Goal: Transaction & Acquisition: Purchase product/service

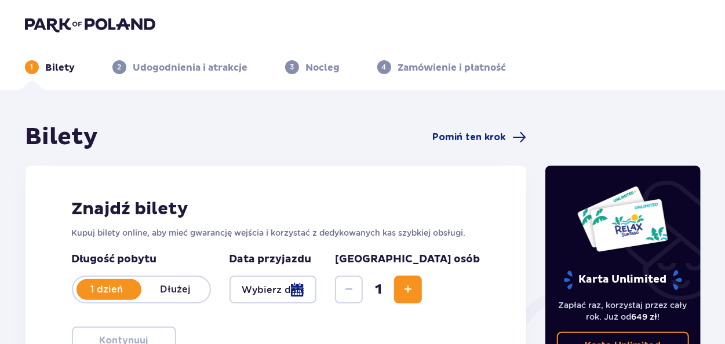
click at [317, 283] on div at bounding box center [272, 290] width 87 height 28
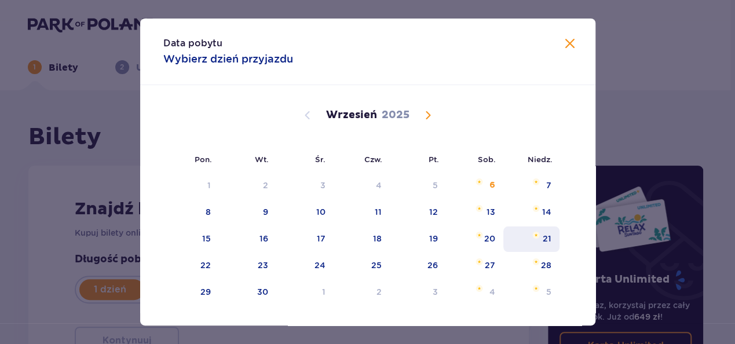
click at [534, 237] on img "niedziela, 21 września 2025" at bounding box center [536, 235] width 8 height 7
click at [543, 239] on div "21" at bounding box center [547, 239] width 9 height 12
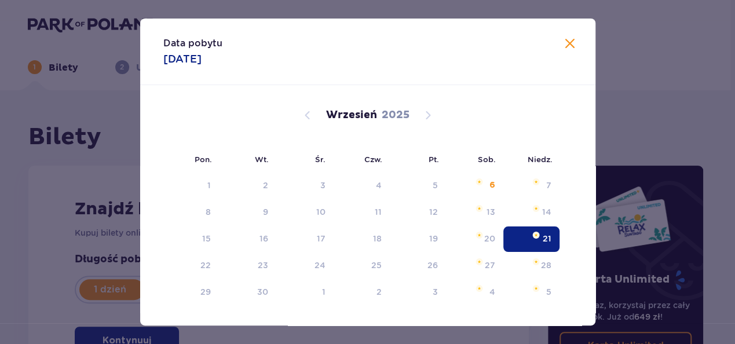
type input "21.09.25"
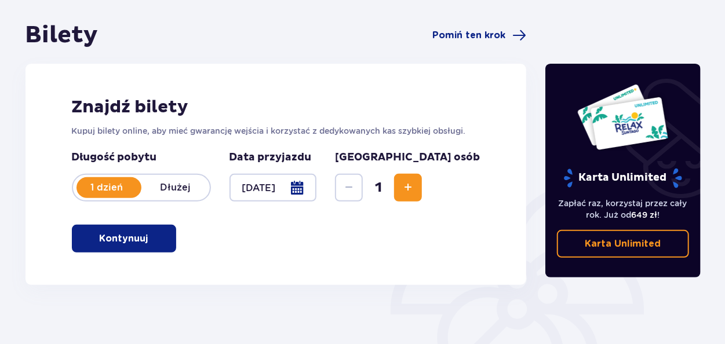
scroll to position [109, 0]
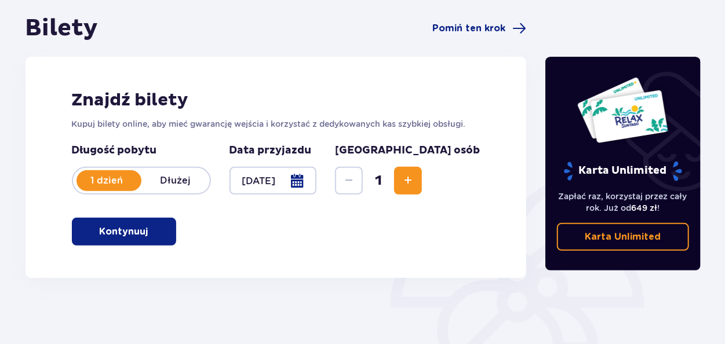
click at [422, 181] on button "Increase" at bounding box center [408, 181] width 28 height 28
click at [415, 184] on span "Increase" at bounding box center [408, 181] width 14 height 14
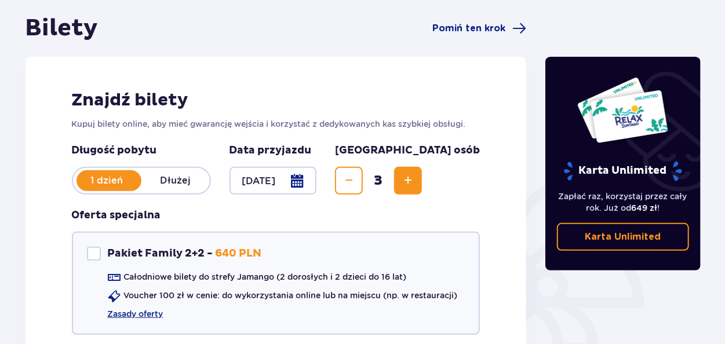
click at [415, 185] on span "Increase" at bounding box center [408, 181] width 14 height 14
click at [415, 182] on span "Increase" at bounding box center [408, 181] width 14 height 14
click at [415, 180] on span "Increase" at bounding box center [408, 181] width 14 height 14
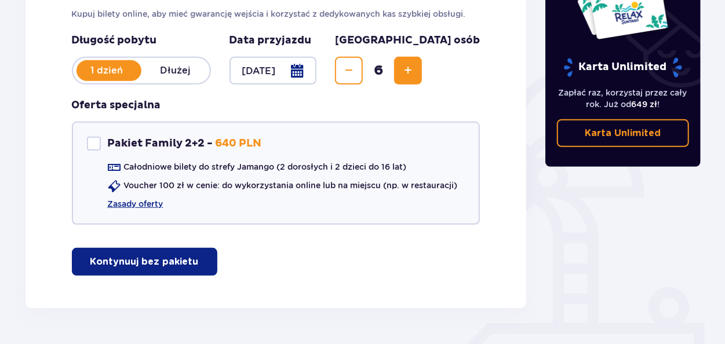
scroll to position [253, 0]
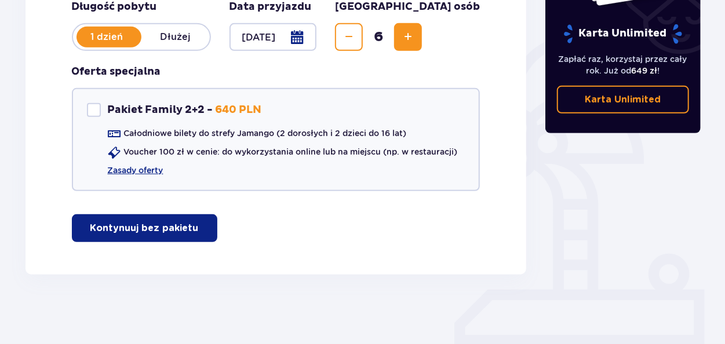
click at [184, 220] on button "Kontynuuj bez pakietu" at bounding box center [144, 228] width 145 height 28
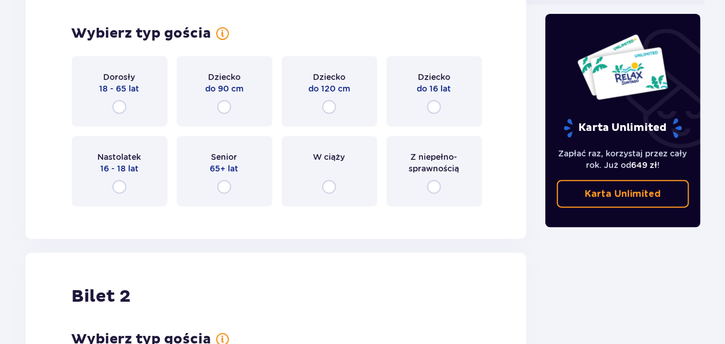
scroll to position [572, 0]
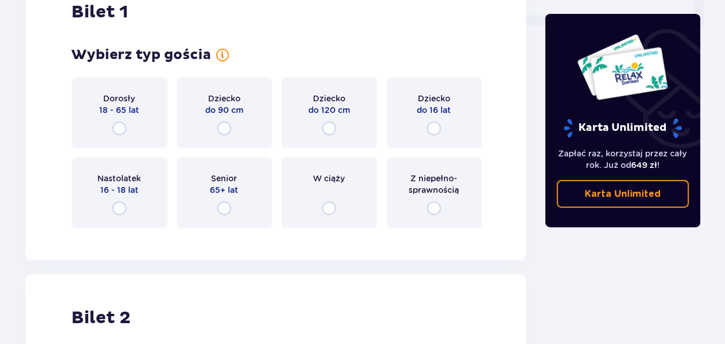
click at [111, 129] on div "Dorosły 18 - 65 lat" at bounding box center [120, 113] width 96 height 71
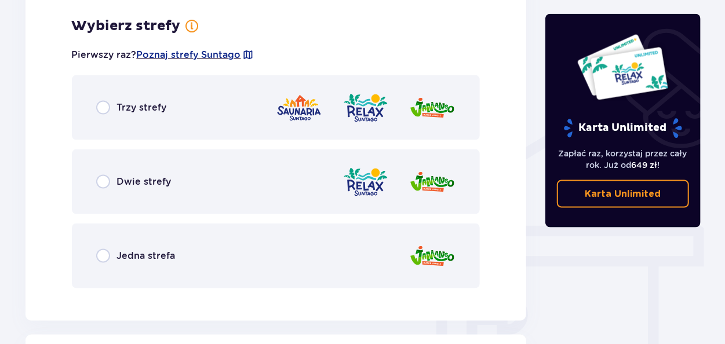
scroll to position [810, 0]
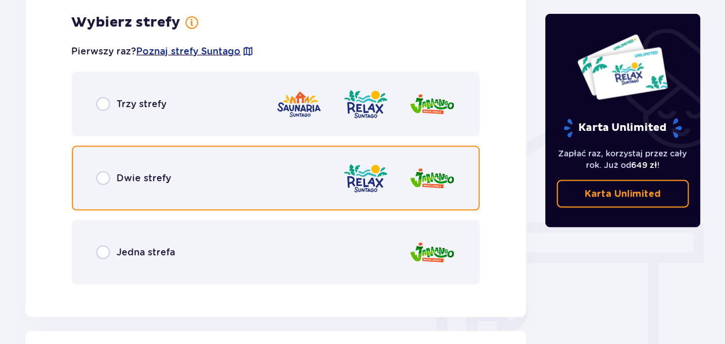
click at [108, 175] on input "radio" at bounding box center [103, 178] width 14 height 14
radio input "true"
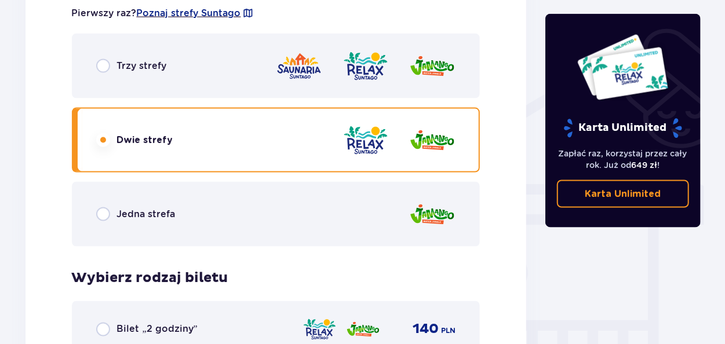
scroll to position [849, 0]
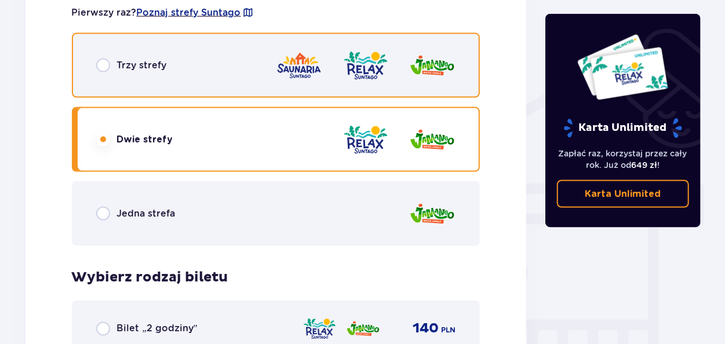
click at [103, 68] on input "radio" at bounding box center [103, 65] width 14 height 14
radio input "true"
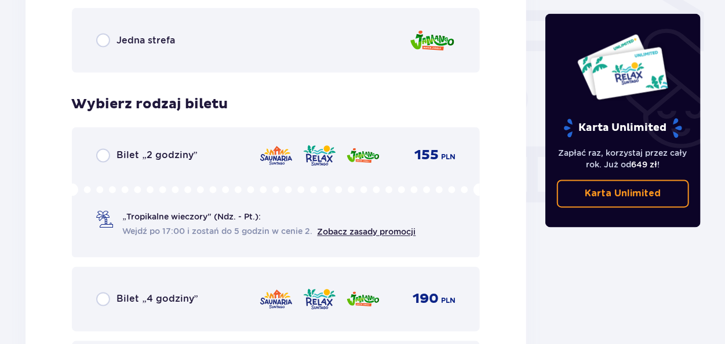
scroll to position [1022, 0]
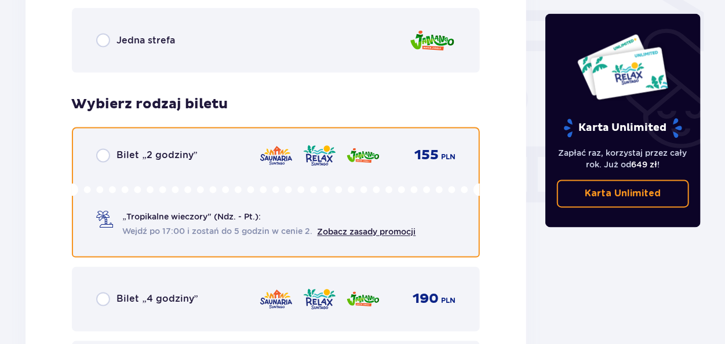
click at [108, 155] on input "radio" at bounding box center [103, 156] width 14 height 14
radio input "true"
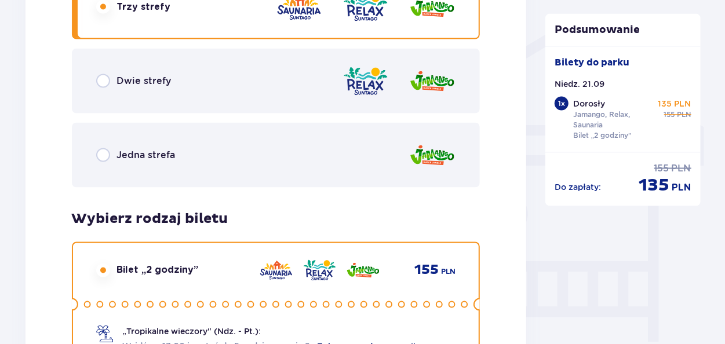
scroll to position [887, 0]
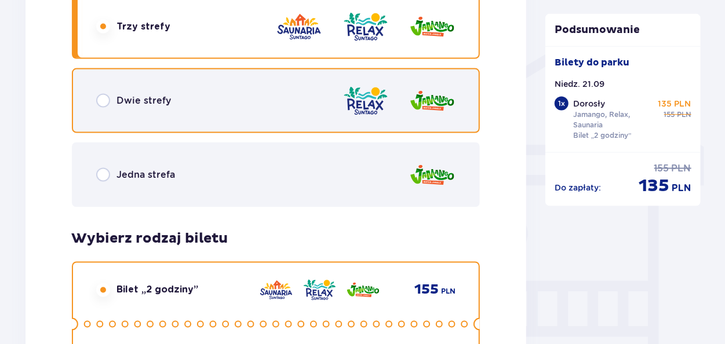
click at [106, 107] on input "radio" at bounding box center [103, 101] width 14 height 14
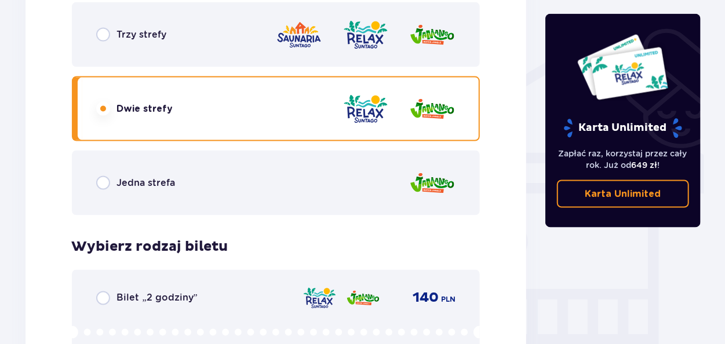
scroll to position [880, 0]
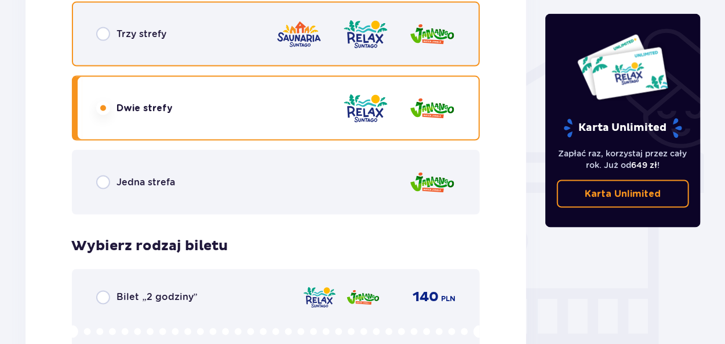
click at [100, 34] on input "radio" at bounding box center [103, 34] width 14 height 14
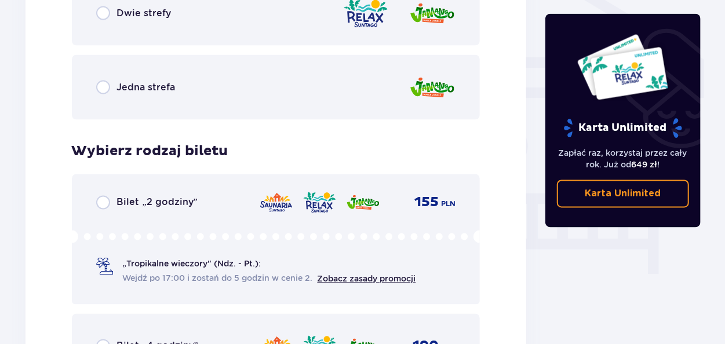
scroll to position [985, 0]
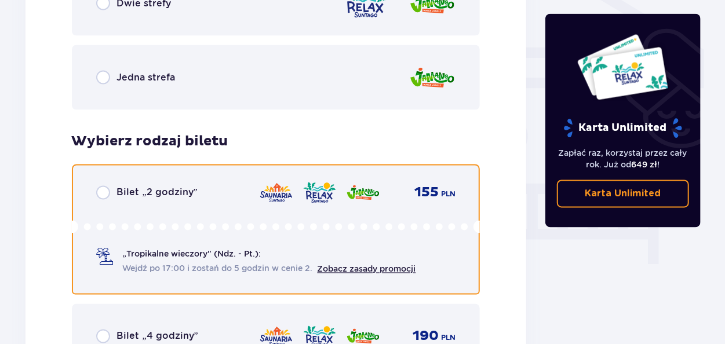
click at [104, 195] on input "radio" at bounding box center [103, 192] width 14 height 14
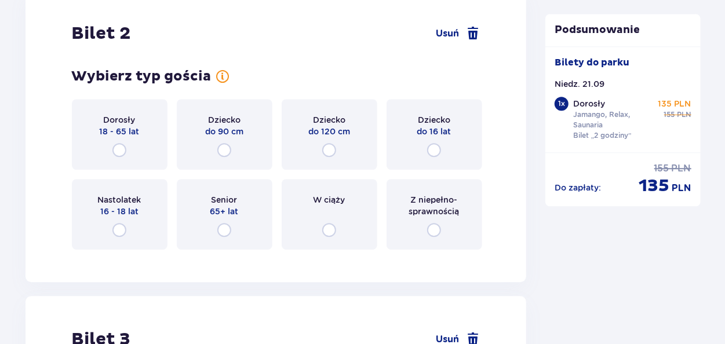
scroll to position [1496, 0]
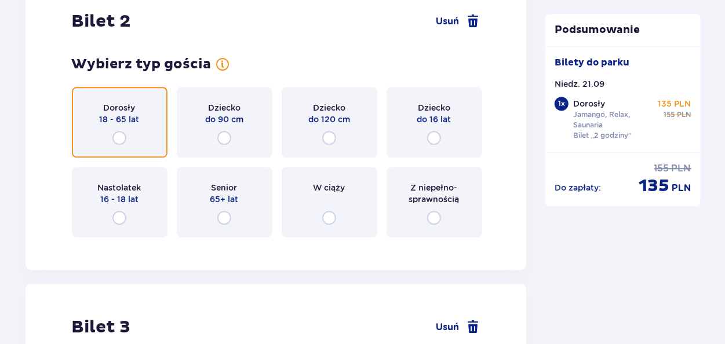
click at [123, 135] on input "radio" at bounding box center [119, 138] width 14 height 14
radio input "true"
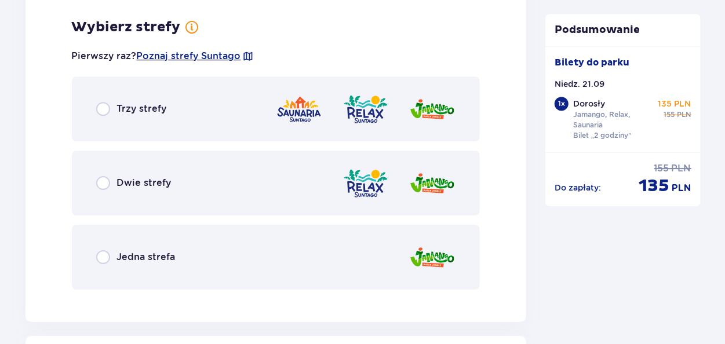
scroll to position [1743, 0]
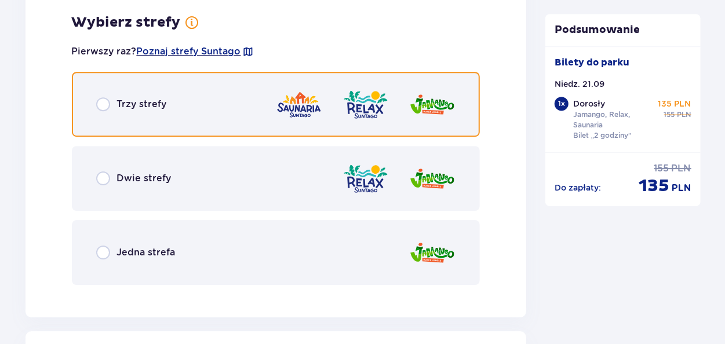
click at [108, 104] on input "radio" at bounding box center [103, 104] width 14 height 14
radio input "true"
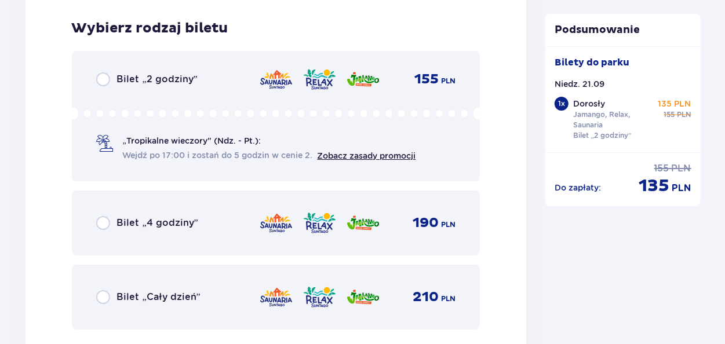
scroll to position [2037, 0]
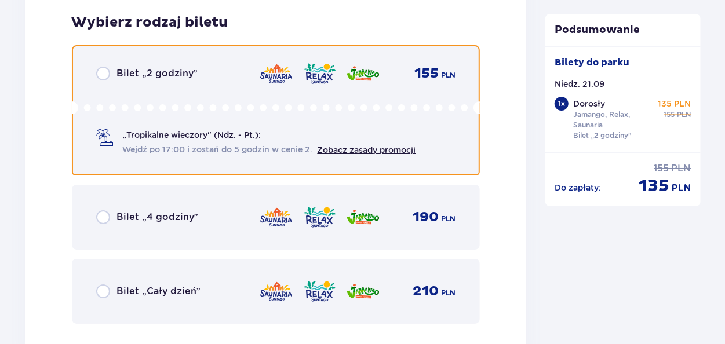
click at [103, 71] on input "radio" at bounding box center [103, 74] width 14 height 14
radio input "true"
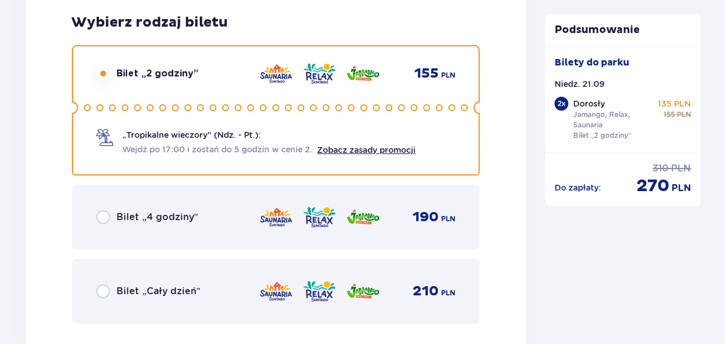
scroll to position [2393, 0]
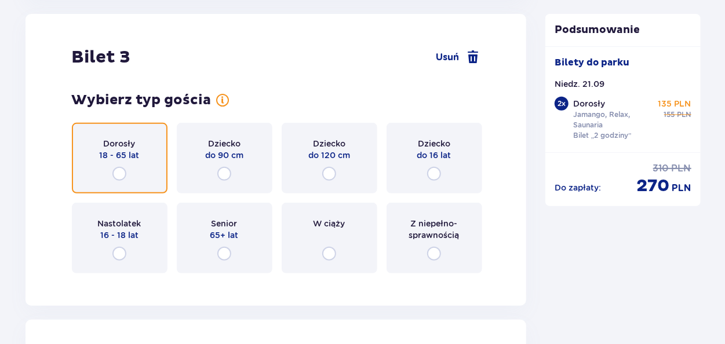
click at [120, 171] on input "radio" at bounding box center [119, 174] width 14 height 14
radio input "true"
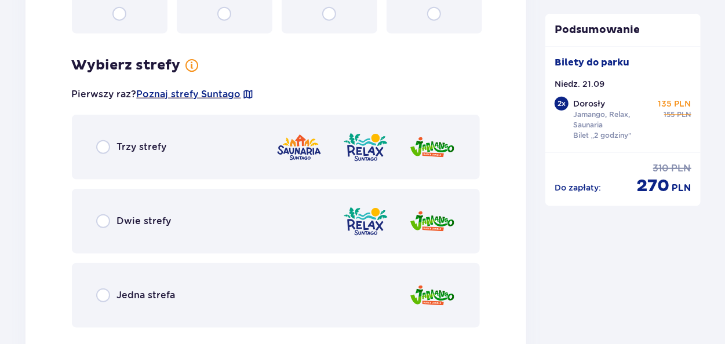
scroll to position [2676, 0]
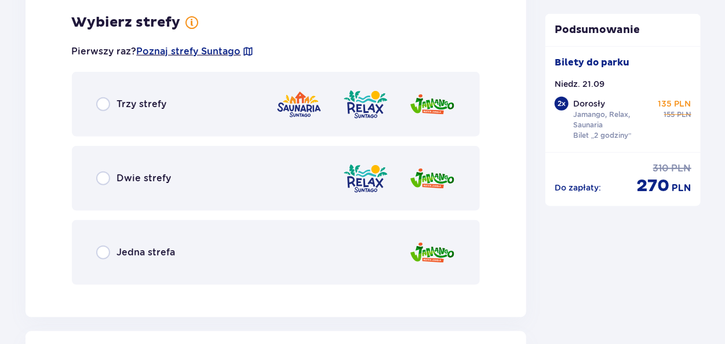
click at [114, 250] on div "Jedna strefa" at bounding box center [135, 253] width 79 height 14
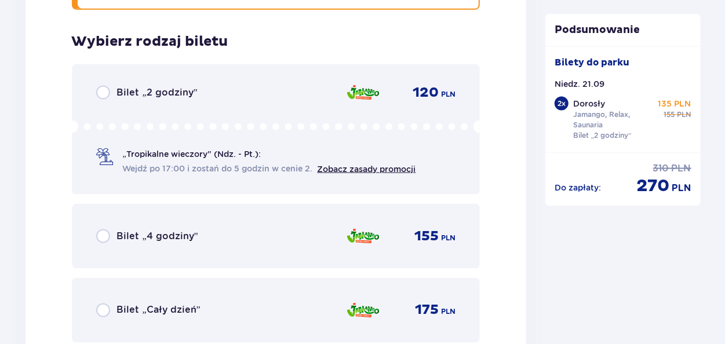
scroll to position [2970, 0]
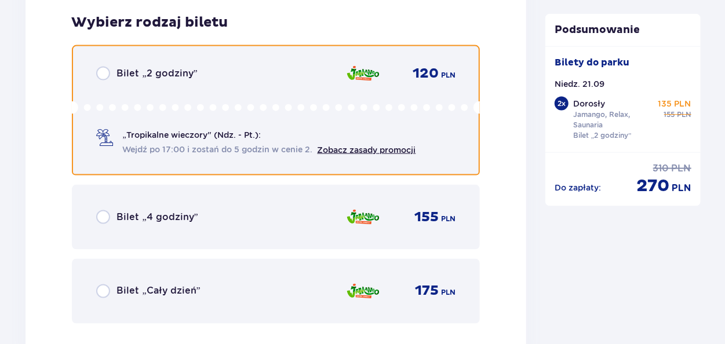
click at [104, 79] on input "radio" at bounding box center [103, 74] width 14 height 14
radio input "true"
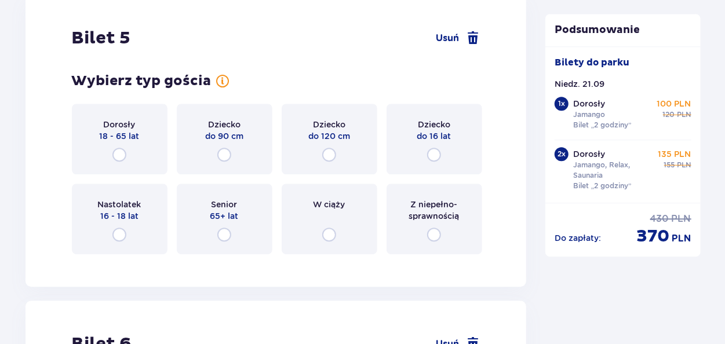
scroll to position [3654, 0]
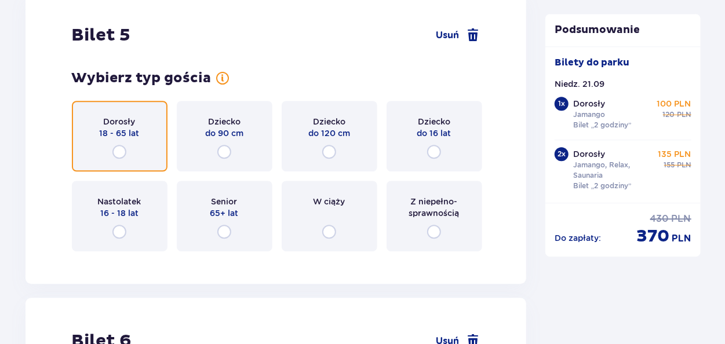
click at [119, 147] on input "radio" at bounding box center [119, 152] width 14 height 14
radio input "true"
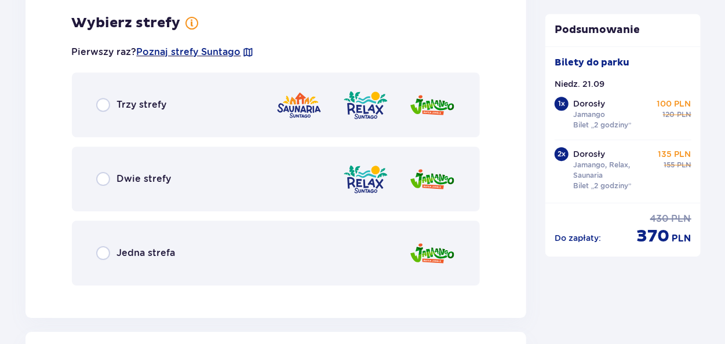
scroll to position [3924, 0]
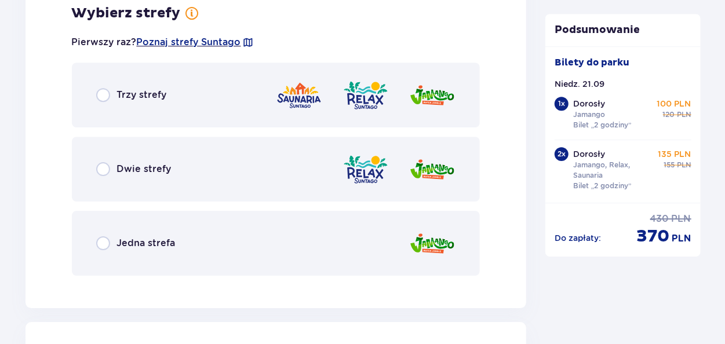
click at [111, 245] on div "Jedna strefa" at bounding box center [135, 243] width 79 height 14
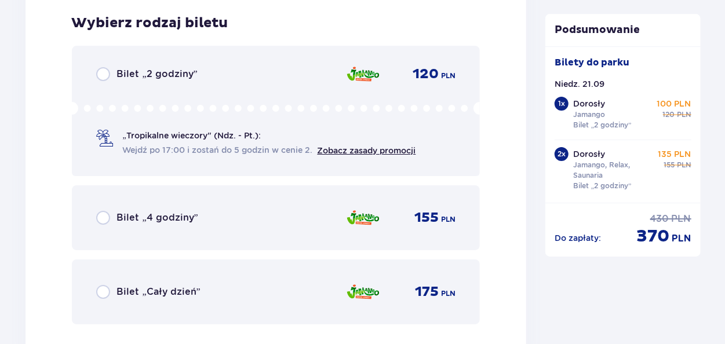
scroll to position [4209, 0]
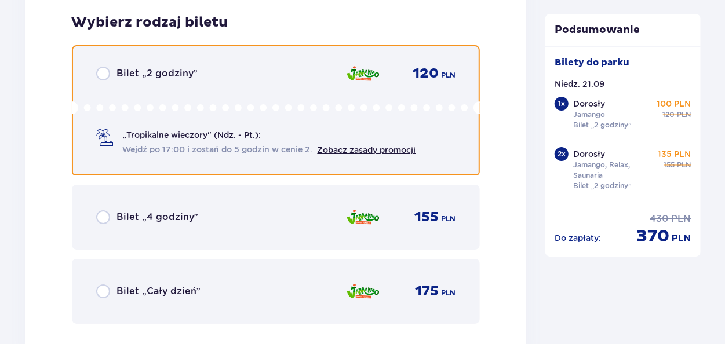
click at [107, 73] on input "radio" at bounding box center [103, 74] width 14 height 14
radio input "true"
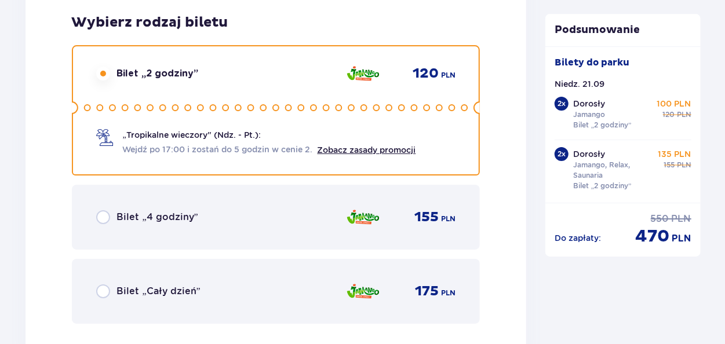
scroll to position [3326, 0]
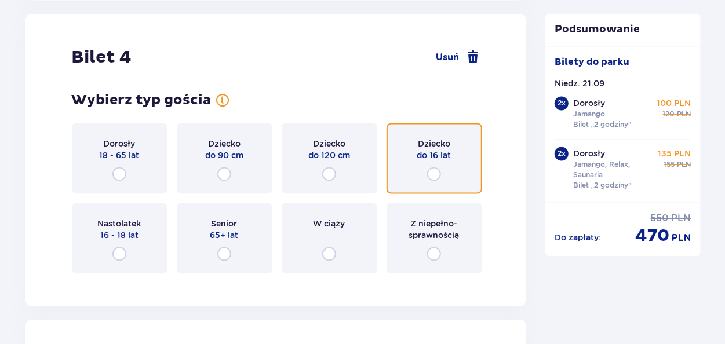
click at [434, 178] on input "radio" at bounding box center [434, 174] width 14 height 14
radio input "true"
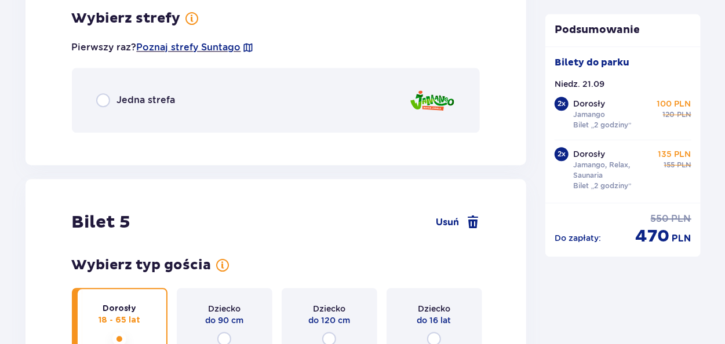
scroll to position [3623, 0]
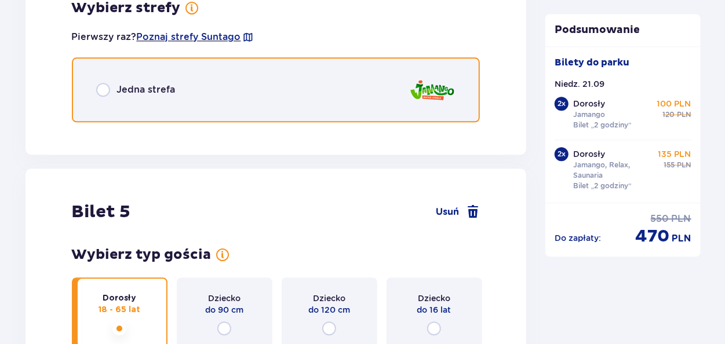
click at [109, 94] on input "radio" at bounding box center [103, 90] width 14 height 14
radio input "true"
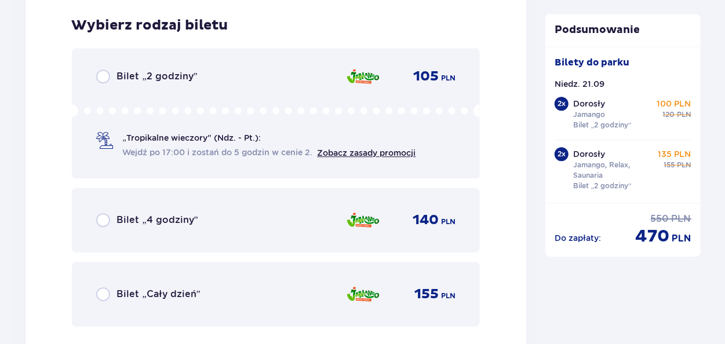
scroll to position [3755, 0]
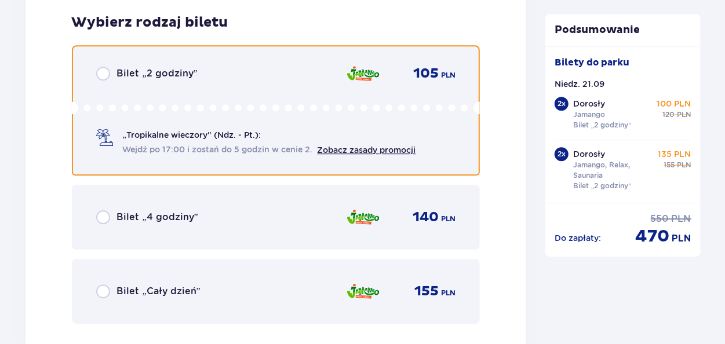
click at [108, 80] on input "radio" at bounding box center [103, 74] width 14 height 14
radio input "true"
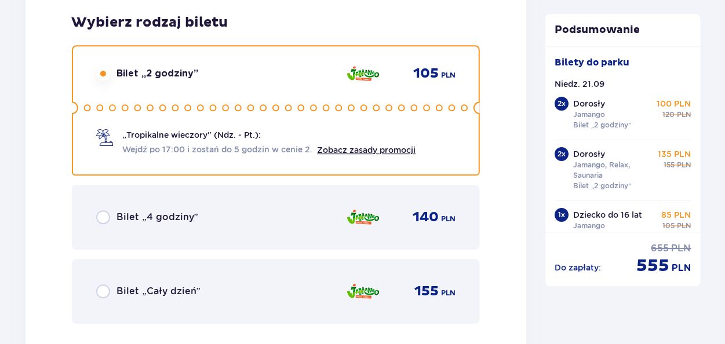
scroll to position [5044, 0]
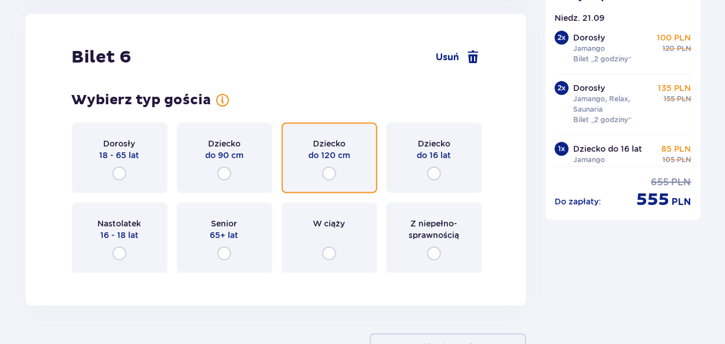
click at [333, 175] on input "radio" at bounding box center [329, 174] width 14 height 14
radio input "true"
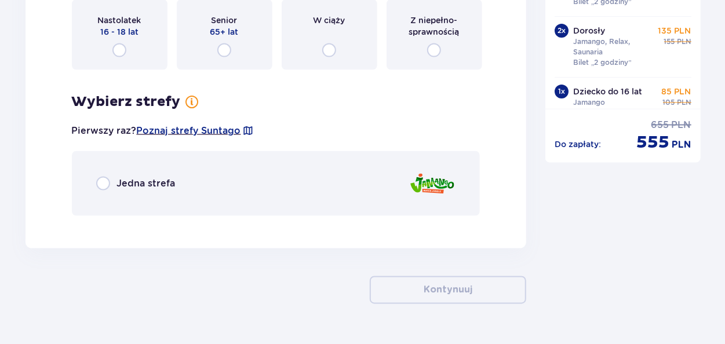
scroll to position [5276, 0]
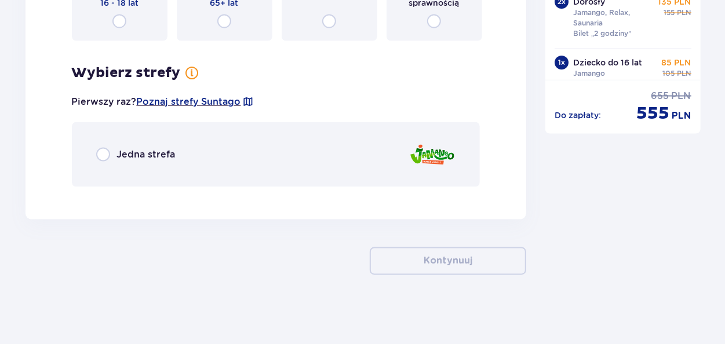
click at [107, 162] on div "Jedna strefa" at bounding box center [276, 154] width 408 height 65
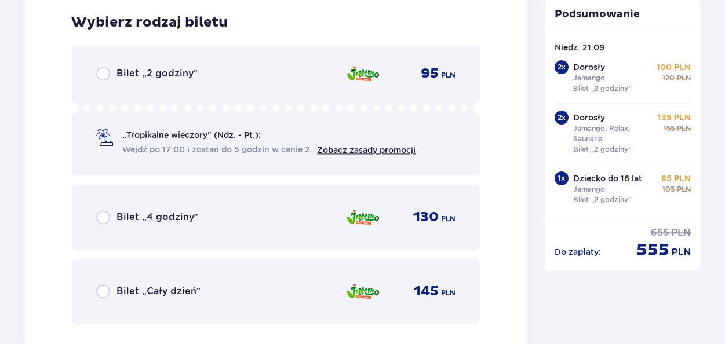
scroll to position [32, 0]
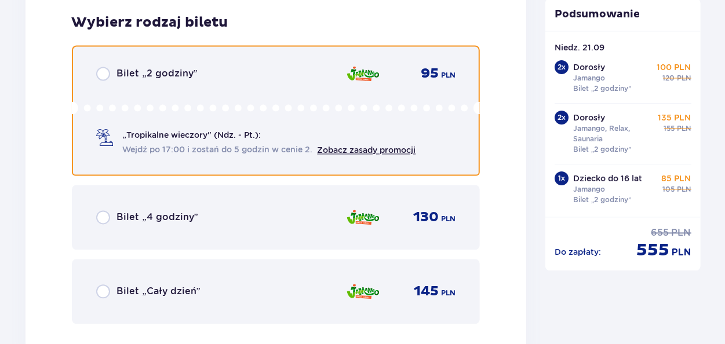
click at [107, 76] on input "radio" at bounding box center [103, 74] width 14 height 14
radio input "true"
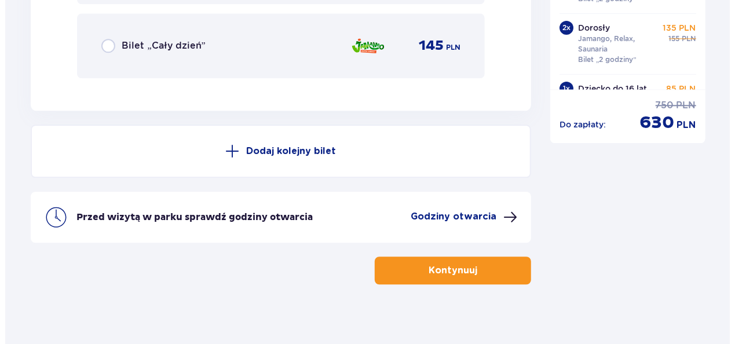
scroll to position [5728, 0]
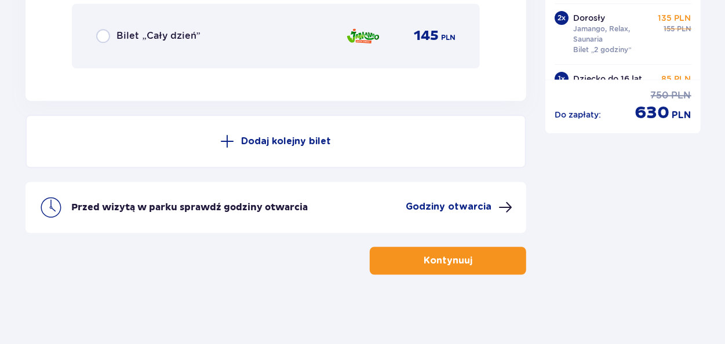
click at [423, 203] on p "Godziny otwarcia" at bounding box center [448, 206] width 86 height 13
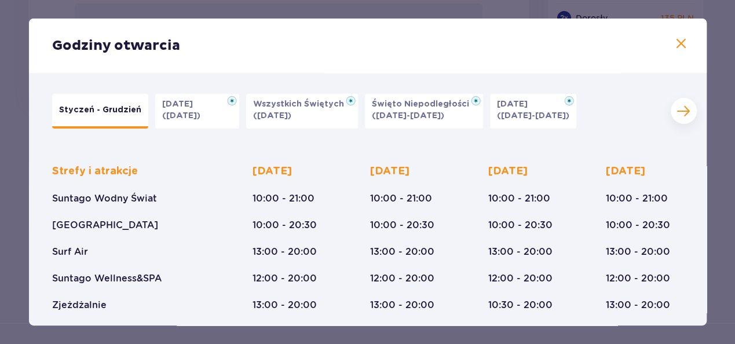
click at [674, 43] on span at bounding box center [681, 44] width 14 height 14
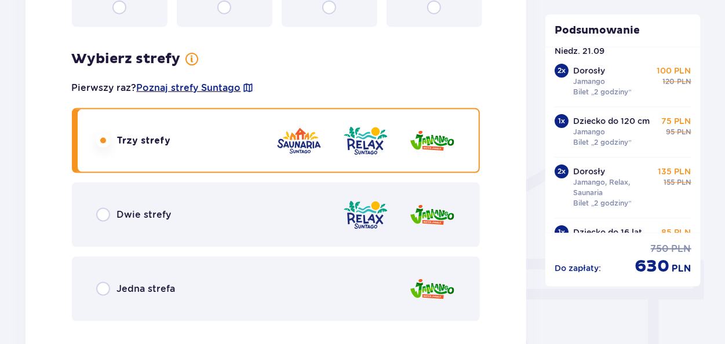
scroll to position [803, 0]
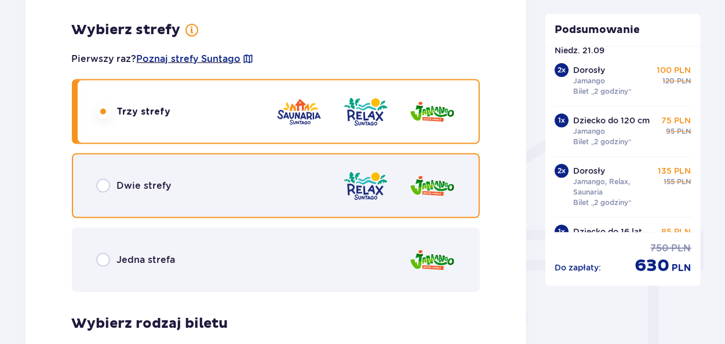
click at [106, 186] on input "radio" at bounding box center [103, 185] width 14 height 14
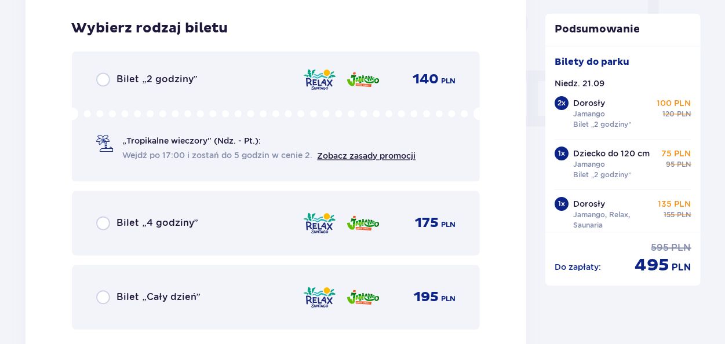
scroll to position [1104, 0]
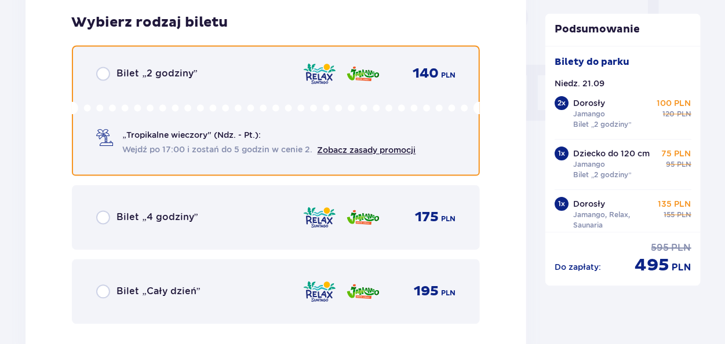
click at [98, 78] on input "radio" at bounding box center [103, 74] width 14 height 14
radio input "true"
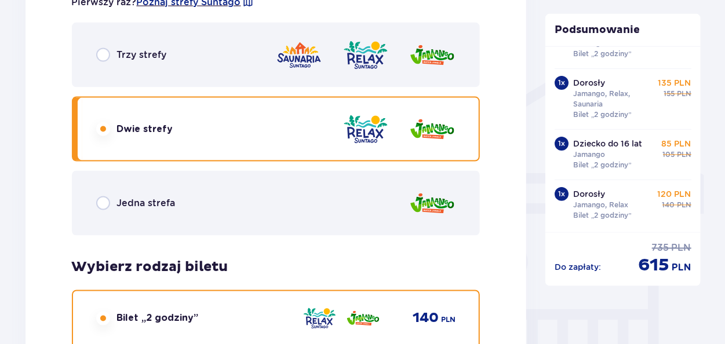
scroll to position [832, 0]
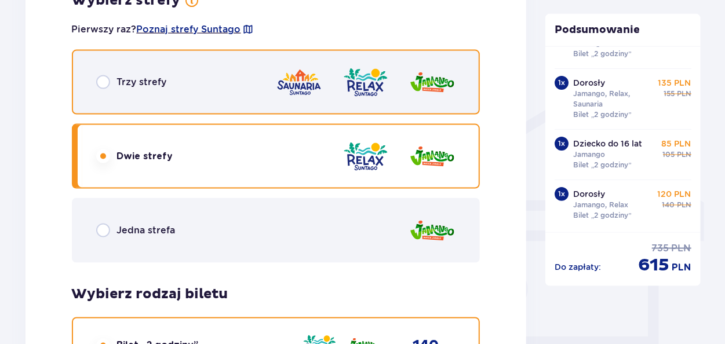
click at [105, 82] on input "radio" at bounding box center [103, 82] width 14 height 14
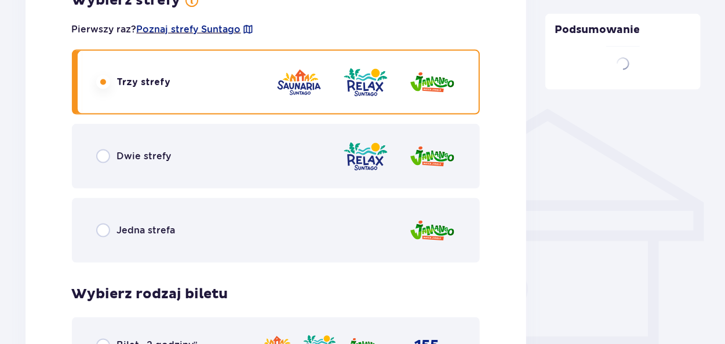
click at [110, 70] on div "Trzy strefy" at bounding box center [276, 82] width 408 height 65
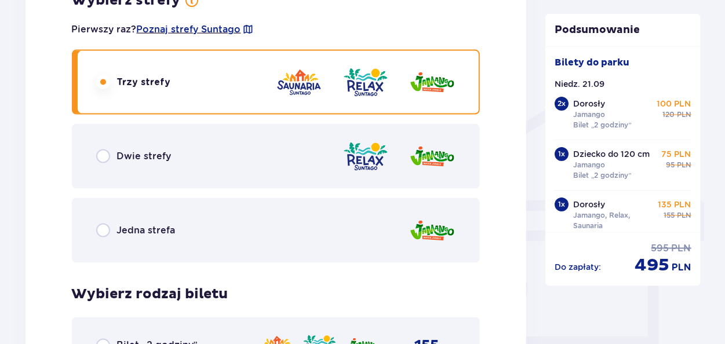
scroll to position [1109, 0]
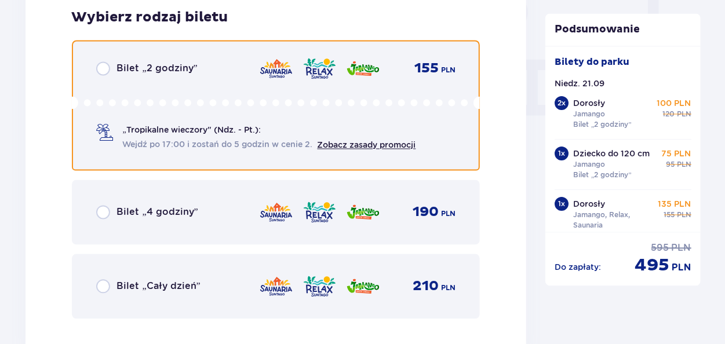
click at [104, 71] on input "radio" at bounding box center [103, 69] width 14 height 14
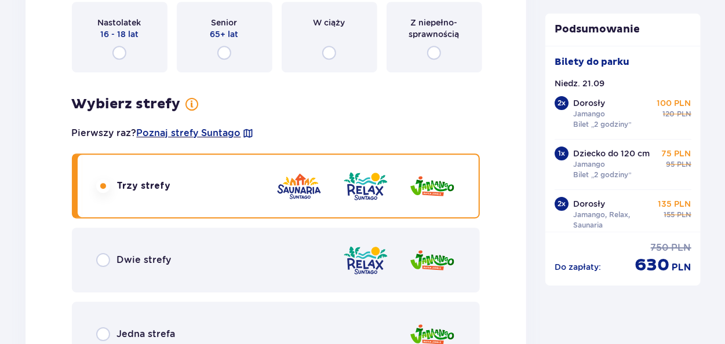
scroll to position [1674, 0]
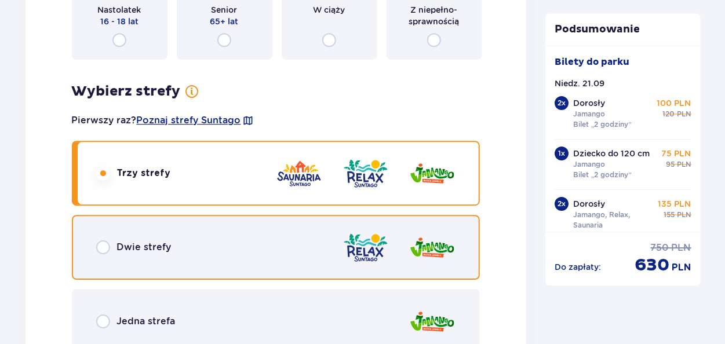
click at [109, 251] on input "radio" at bounding box center [103, 247] width 14 height 14
radio input "true"
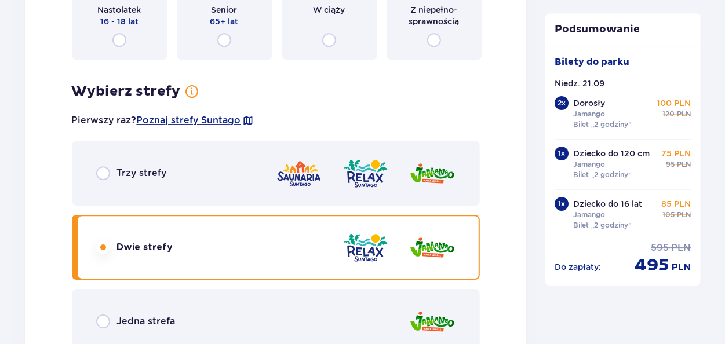
radio input "true"
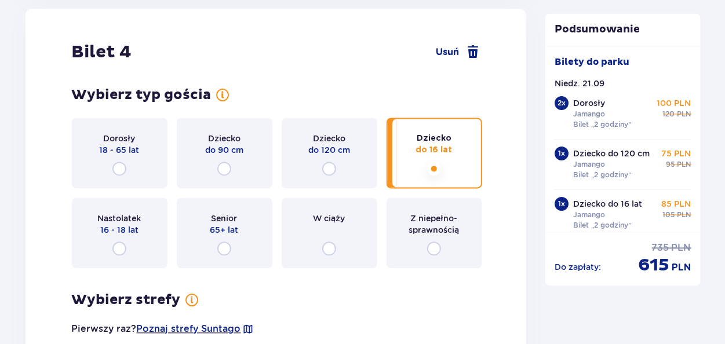
scroll to position [3331, 0]
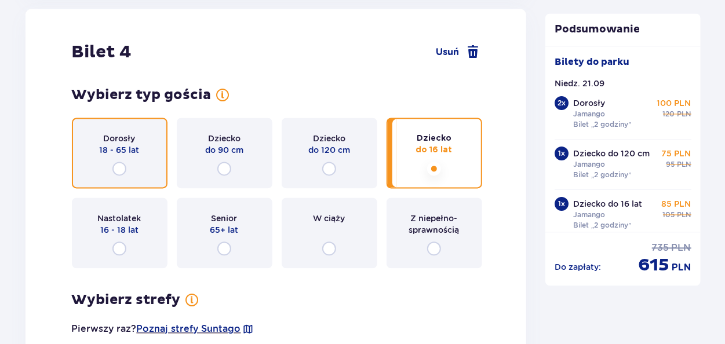
click at [115, 166] on input "radio" at bounding box center [119, 169] width 14 height 14
radio input "true"
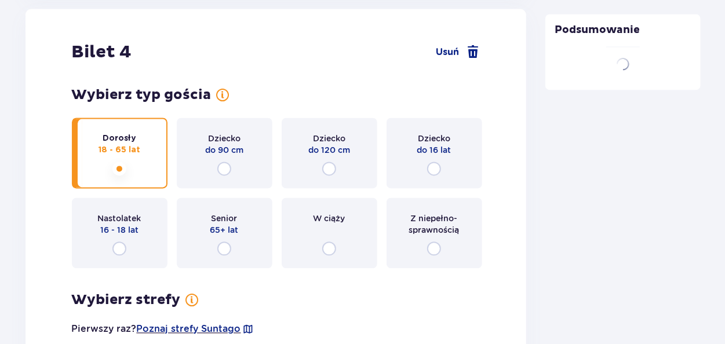
scroll to position [3407, 0]
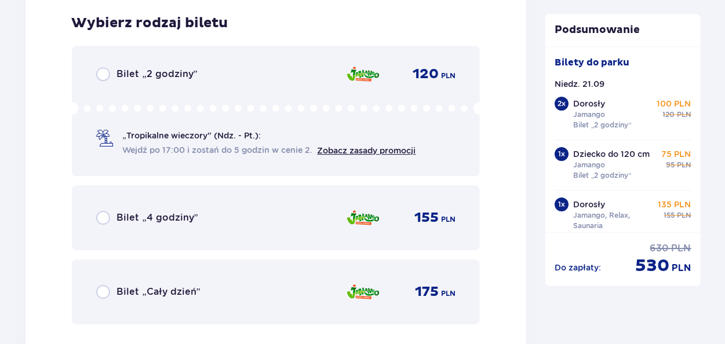
scroll to position [3903, 0]
click at [111, 72] on div "Bilet „2 godziny”" at bounding box center [146, 74] width 101 height 14
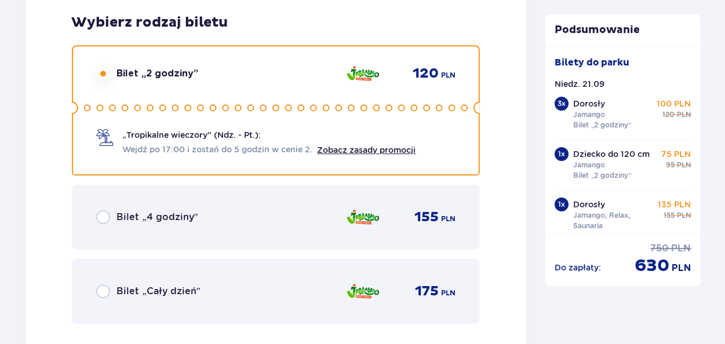
radio input "true"
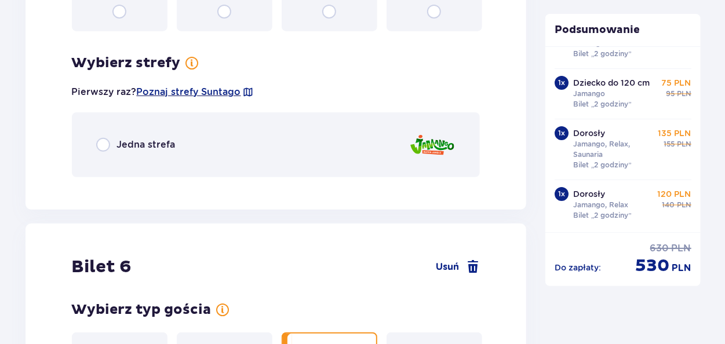
scroll to position [4503, 0]
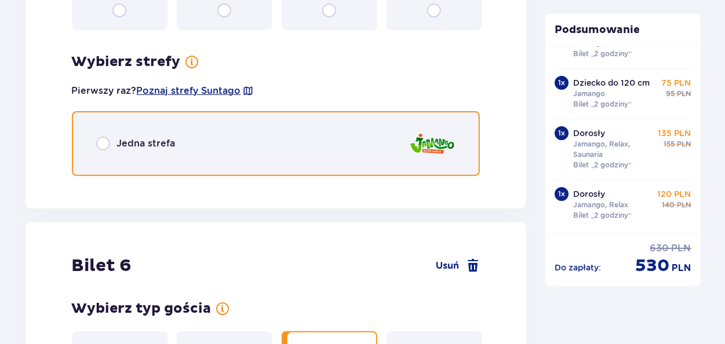
click at [107, 149] on input "radio" at bounding box center [103, 144] width 14 height 14
radio input "true"
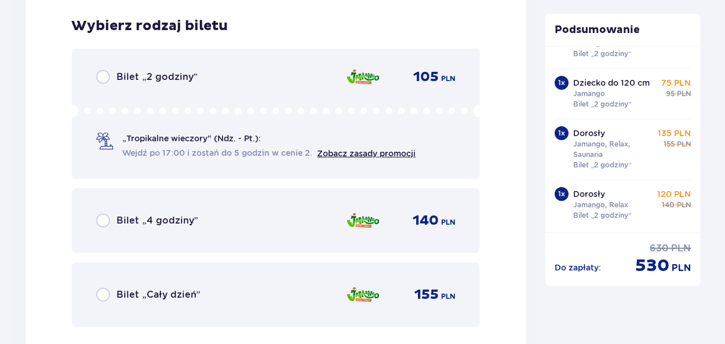
scroll to position [4688, 0]
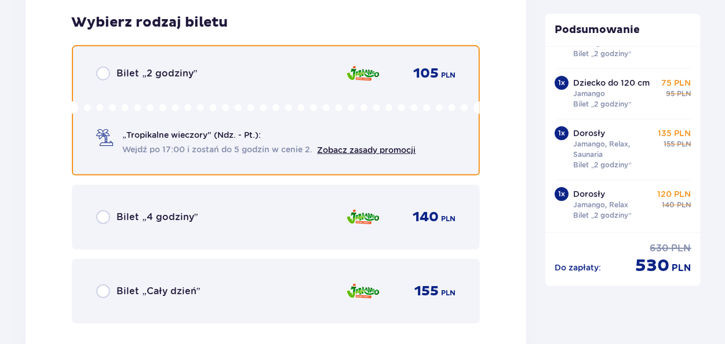
click at [106, 78] on input "radio" at bounding box center [103, 74] width 14 height 14
radio input "true"
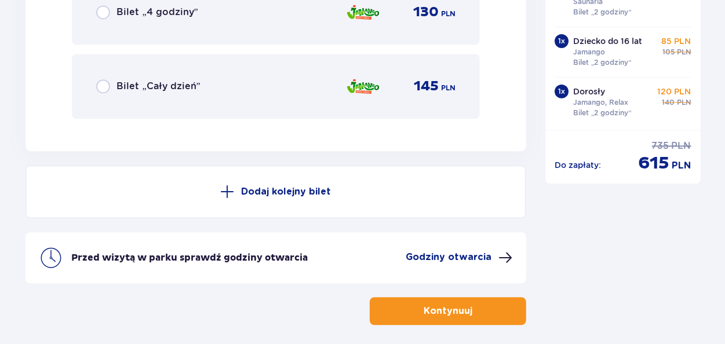
scroll to position [5721, 0]
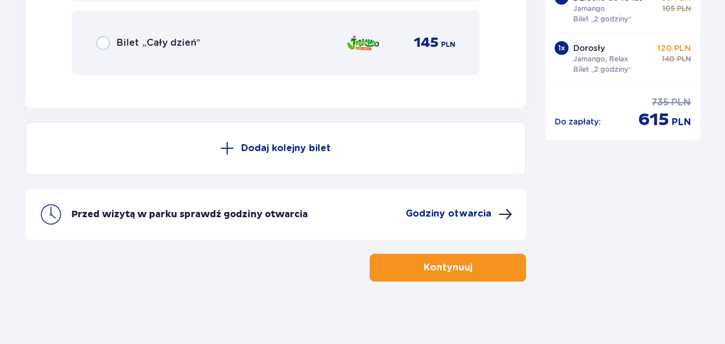
click at [464, 266] on p "Kontynuuj" at bounding box center [447, 267] width 49 height 13
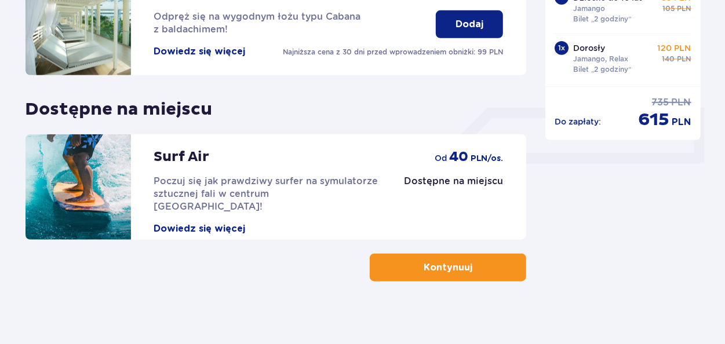
scroll to position [441, 0]
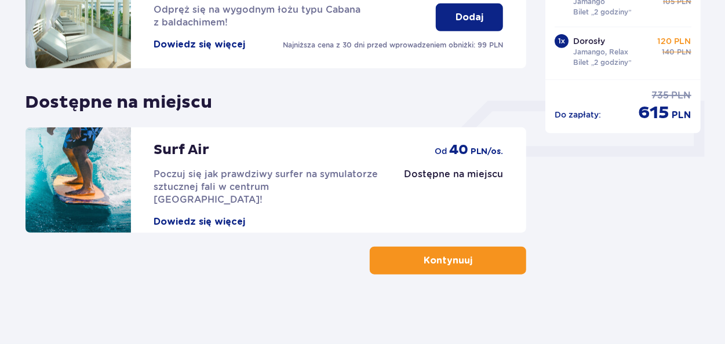
click at [480, 262] on span "button" at bounding box center [474, 261] width 14 height 14
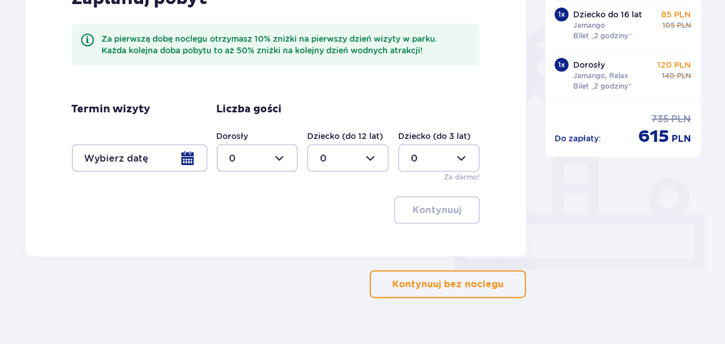
scroll to position [352, 0]
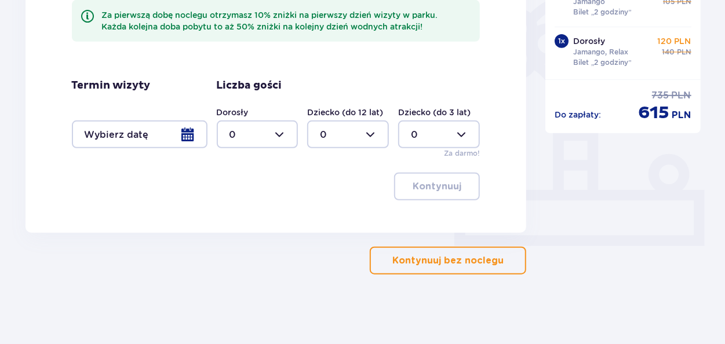
click at [481, 260] on p "Kontynuuj bez noclegu" at bounding box center [447, 260] width 111 height 13
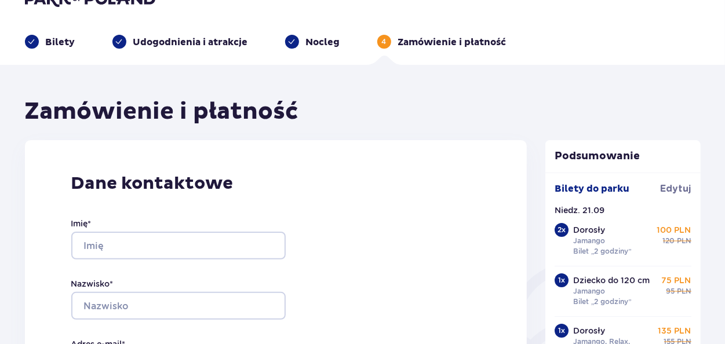
scroll to position [83, 0]
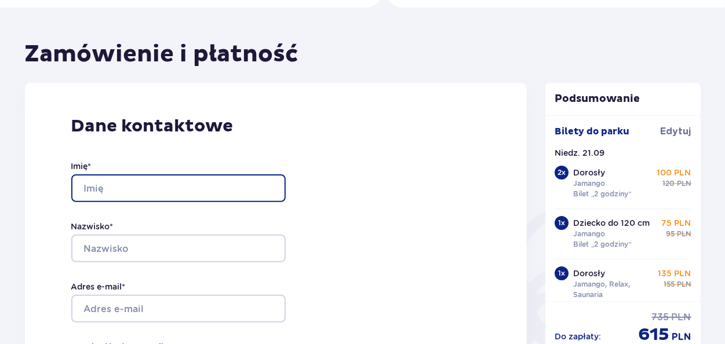
click at [257, 188] on input "Imię *" at bounding box center [178, 188] width 214 height 28
type input "e"
type input "Ewelina"
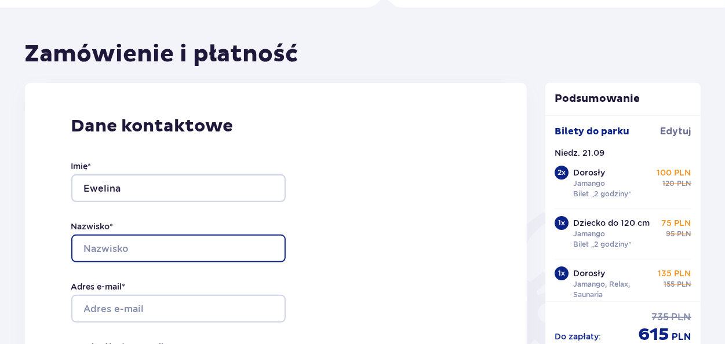
click at [237, 253] on input "Nazwisko *" at bounding box center [178, 249] width 214 height 28
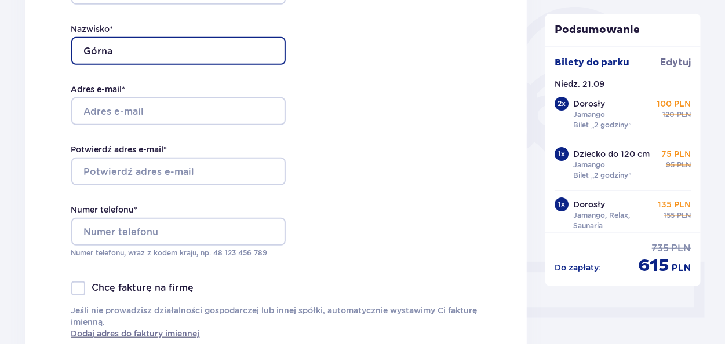
scroll to position [284, 0]
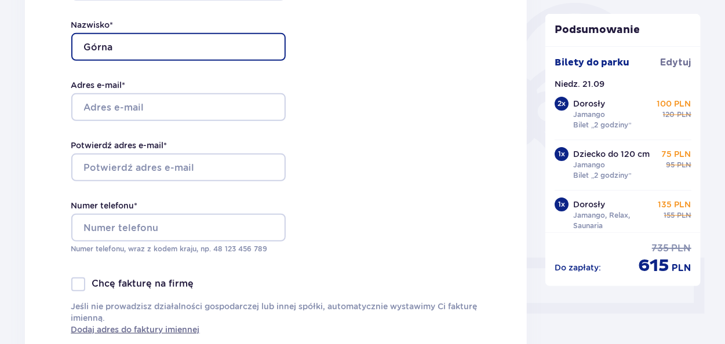
type input "Górna"
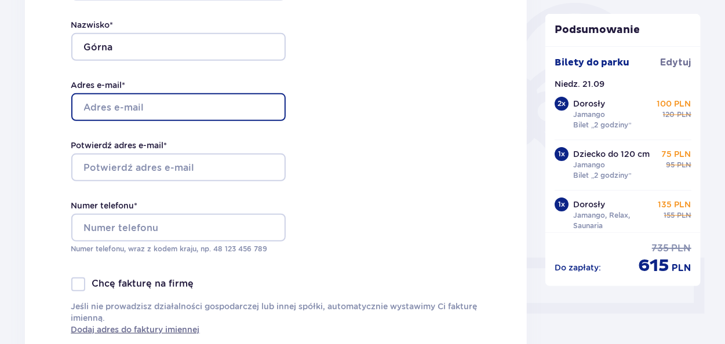
click at [240, 97] on input "Adres e-mail *" at bounding box center [178, 107] width 214 height 28
type input "[EMAIL_ADDRESS][DOMAIN_NAME]"
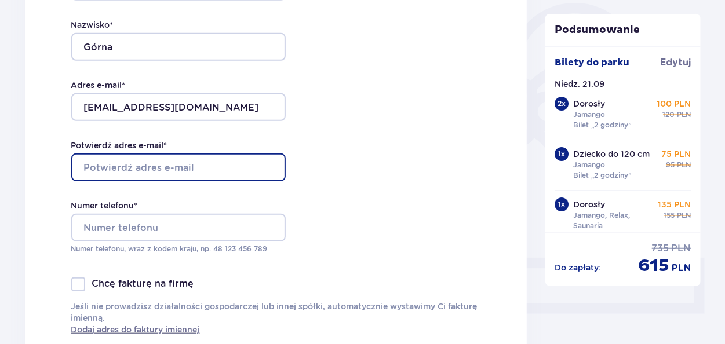
click at [248, 167] on input "Potwierdź adres e-mail *" at bounding box center [178, 167] width 214 height 28
type input "[EMAIL_ADDRESS][DOMAIN_NAME]"
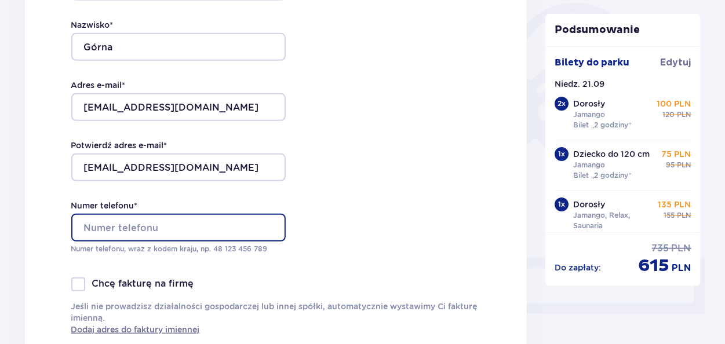
click at [232, 232] on input "Numer telefonu *" at bounding box center [178, 228] width 214 height 28
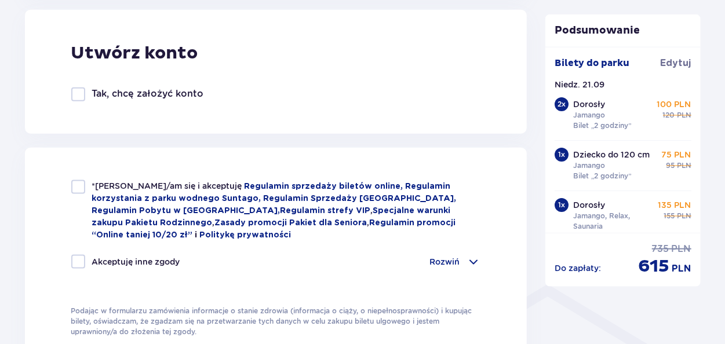
scroll to position [661, 0]
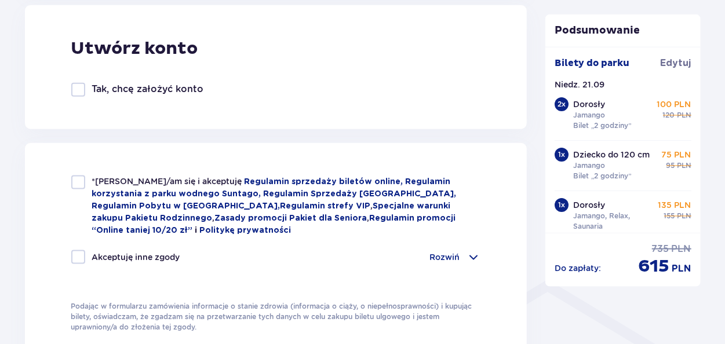
type input "696061758"
click at [81, 89] on div at bounding box center [78, 89] width 14 height 14
checkbox input "true"
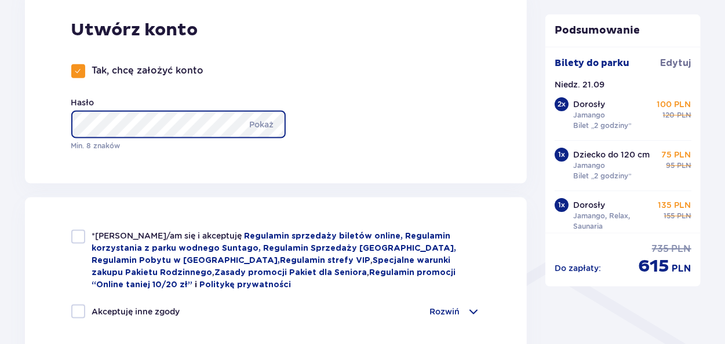
scroll to position [707, 0]
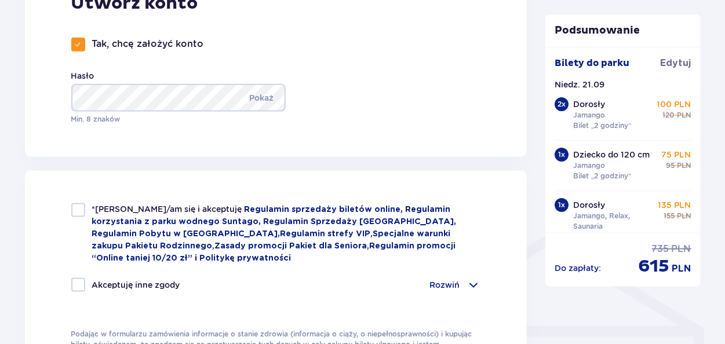
click at [83, 209] on div at bounding box center [78, 210] width 14 height 14
checkbox input "true"
click at [84, 285] on div at bounding box center [78, 284] width 14 height 14
checkbox input "true"
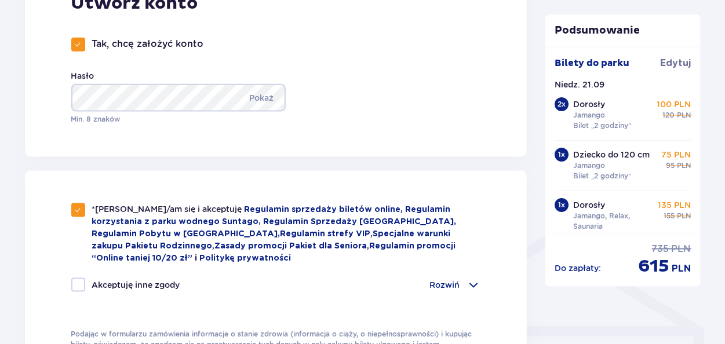
checkbox input "true"
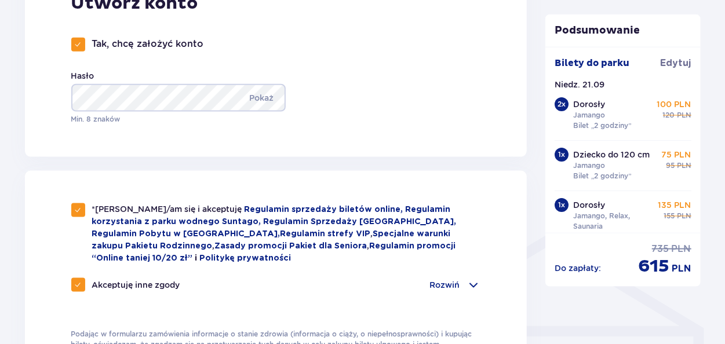
click at [474, 287] on span at bounding box center [473, 284] width 14 height 14
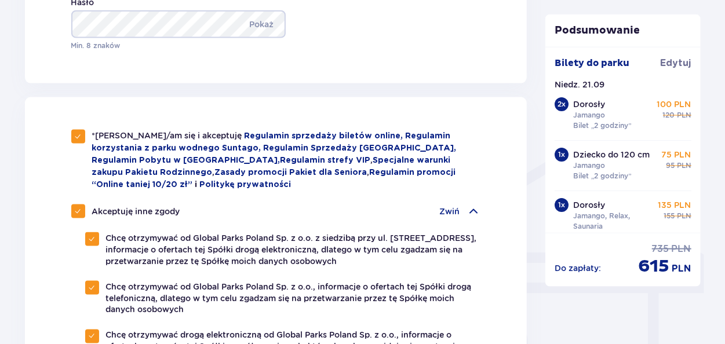
scroll to position [790, 0]
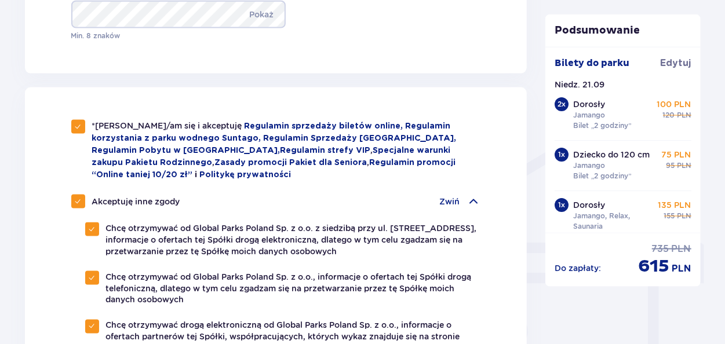
click at [85, 202] on div at bounding box center [78, 201] width 14 height 14
checkbox input "false"
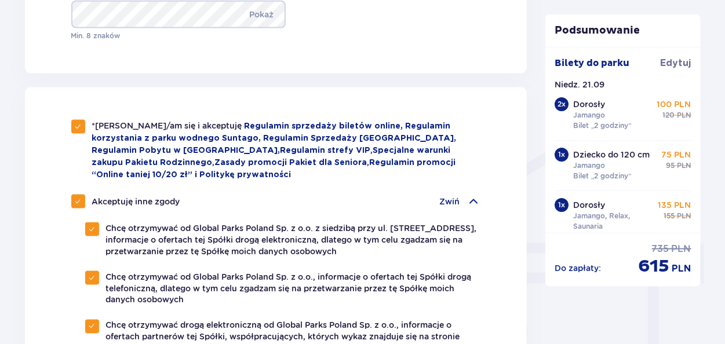
checkbox input "false"
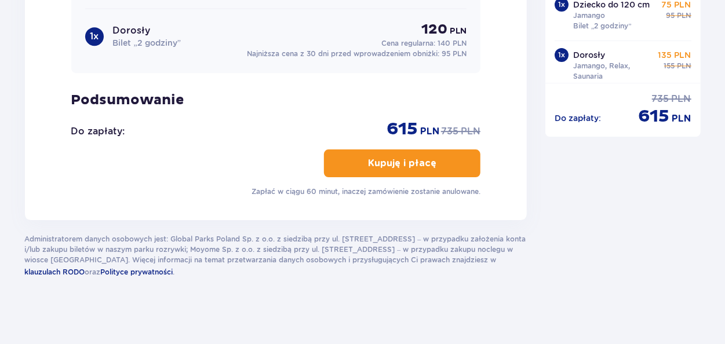
scroll to position [1814, 0]
click at [445, 151] on button "Kupuję i płacę" at bounding box center [402, 163] width 156 height 28
